Goal: Navigation & Orientation: Find specific page/section

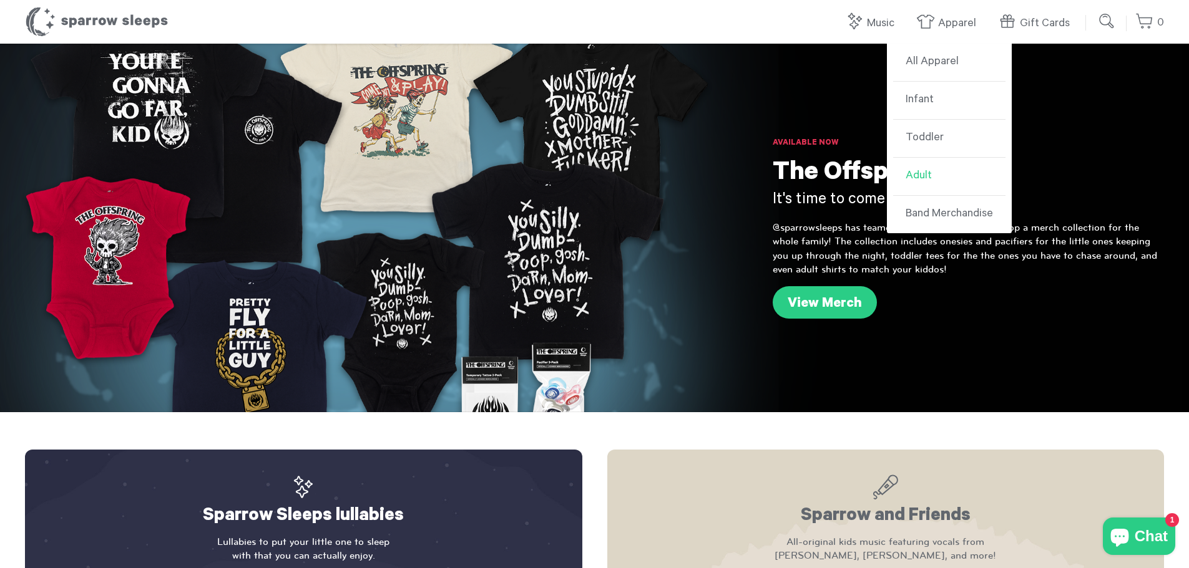
click at [950, 173] on link "Adult" at bounding box center [949, 177] width 112 height 38
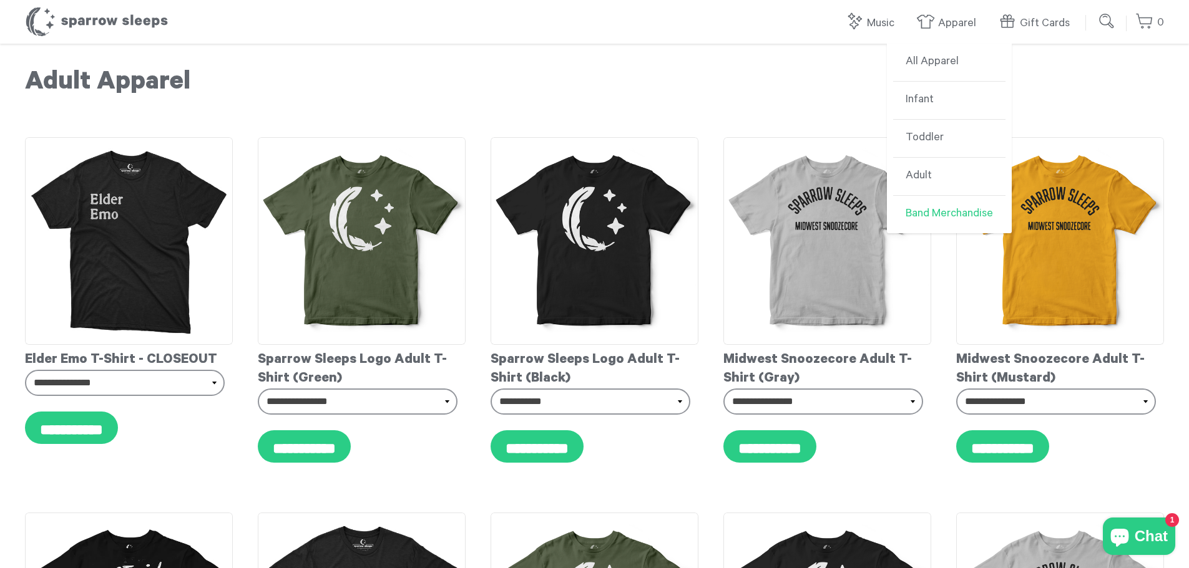
click at [937, 226] on link "Band Merchandise" at bounding box center [949, 214] width 112 height 37
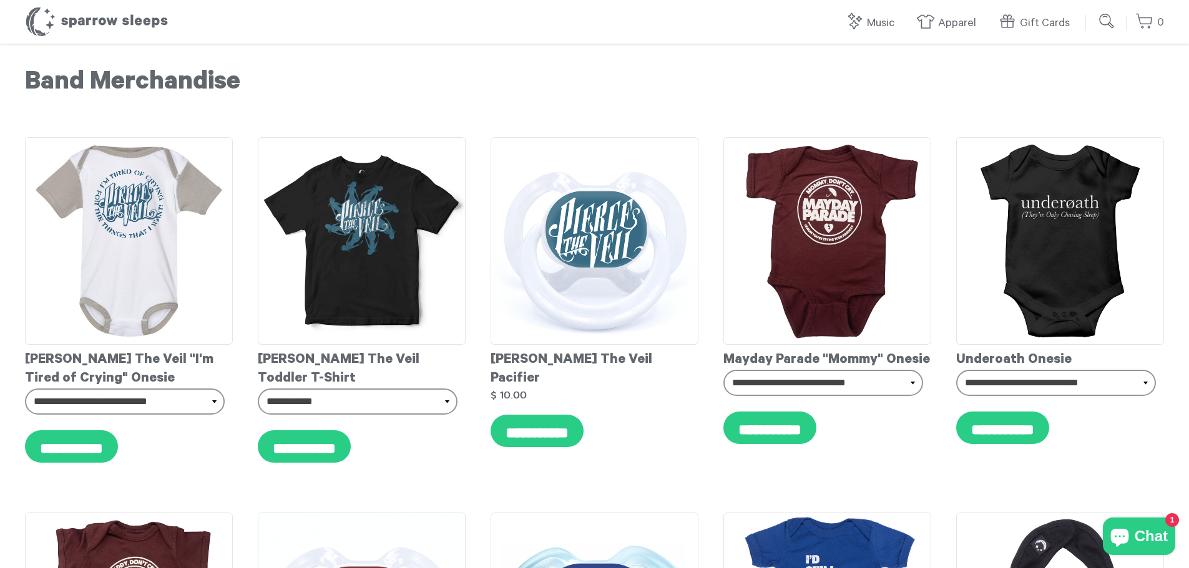
drag, startPoint x: 711, startPoint y: 189, endPoint x: 685, endPoint y: 6, distance: 185.3
click at [939, 176] on link "Adult" at bounding box center [949, 177] width 112 height 38
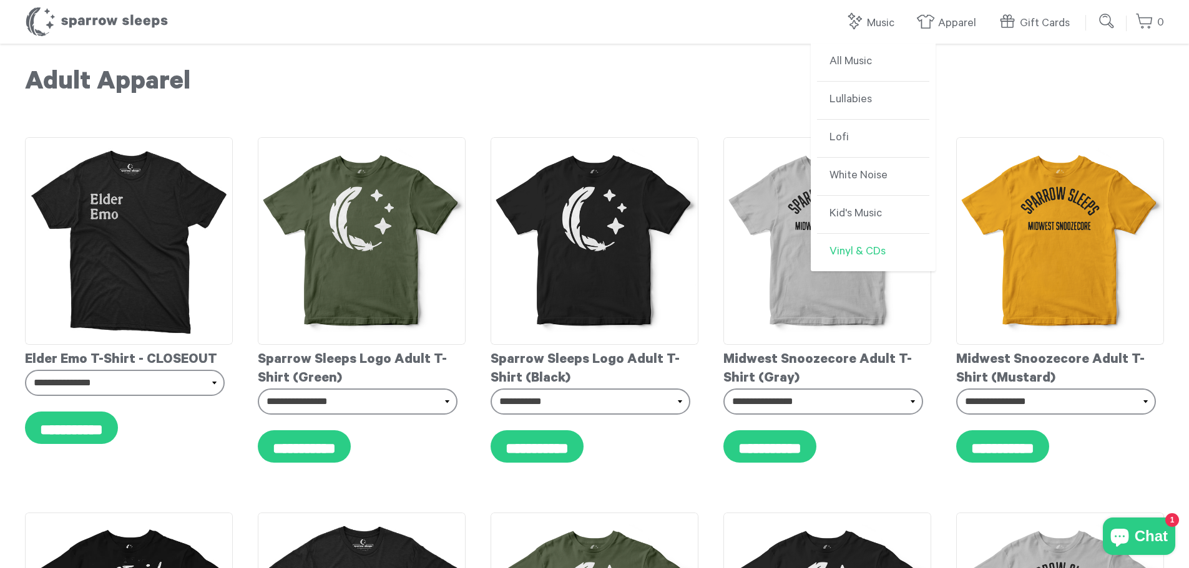
click at [878, 255] on link "Vinyl & CDs" at bounding box center [873, 252] width 112 height 37
